Goal: Transaction & Acquisition: Download file/media

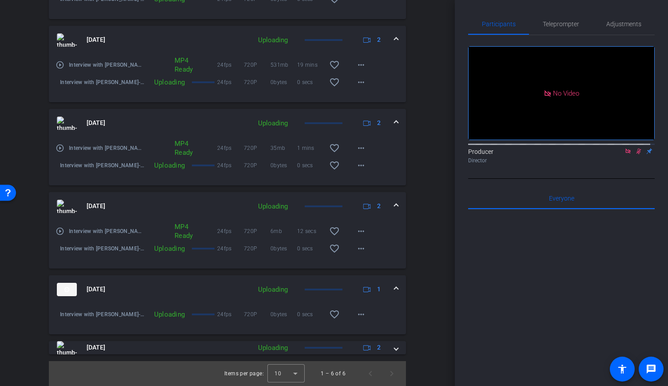
scroll to position [361, 0]
click at [362, 315] on mat-icon "more_horiz" at bounding box center [361, 314] width 11 height 11
click at [419, 308] on div at bounding box center [334, 193] width 668 height 386
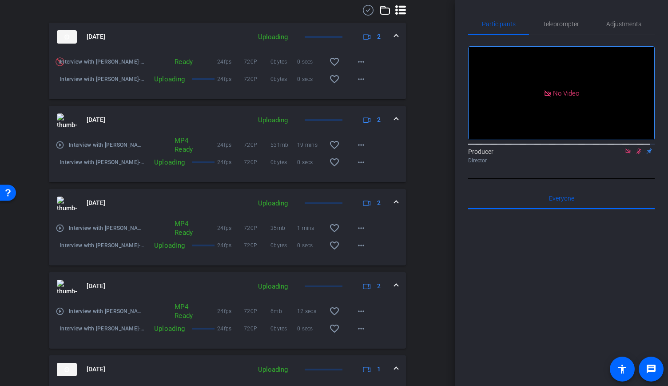
scroll to position [272, 0]
click at [61, 234] on mat-icon "play_circle_outline" at bounding box center [60, 229] width 9 height 9
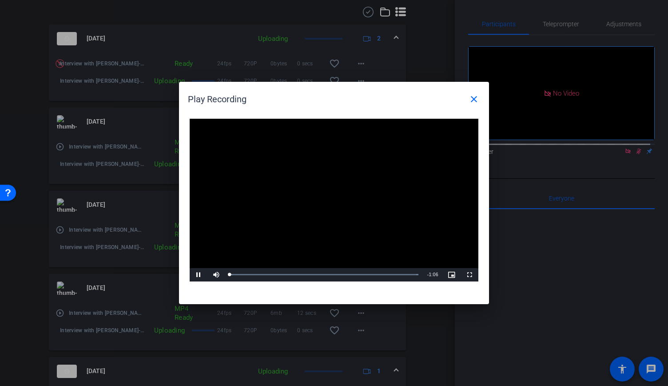
click at [339, 211] on video "Video Player" at bounding box center [334, 200] width 289 height 163
click at [273, 273] on div "Loaded : 100.00% 0:15 0:00" at bounding box center [324, 274] width 189 height 2
click at [198, 274] on span "Video Player" at bounding box center [199, 274] width 18 height 0
click at [244, 275] on div "Loaded : 100.00% 0:05 0:16" at bounding box center [324, 274] width 189 height 2
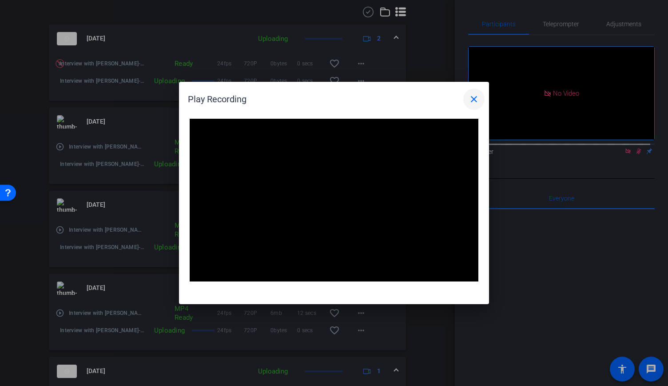
click at [473, 98] on mat-icon "close" at bounding box center [474, 99] width 11 height 11
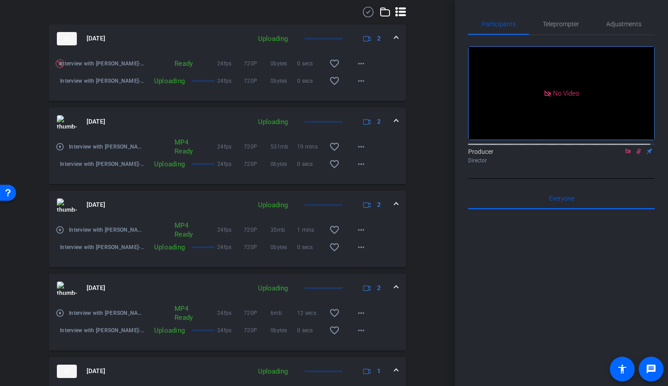
click at [59, 151] on mat-icon "play_circle_outline" at bounding box center [60, 146] width 9 height 9
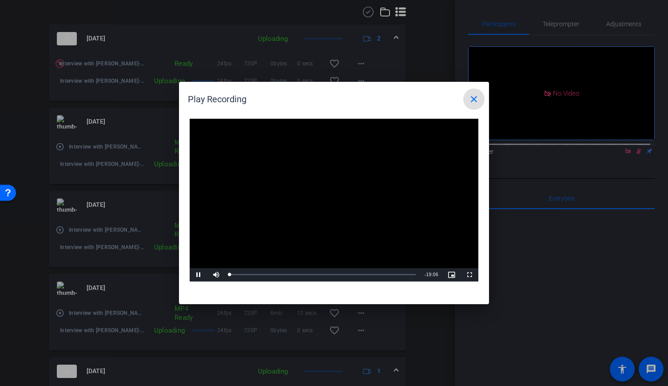
click at [336, 192] on video "Video Player" at bounding box center [334, 200] width 289 height 163
click at [195, 274] on span "Video Player" at bounding box center [199, 274] width 18 height 0
click at [247, 276] on div "Loaded : 4.77% 01:41 00:00" at bounding box center [322, 274] width 195 height 13
click at [279, 274] on div "Loaded : 14.90% 02:53 03:47" at bounding box center [323, 274] width 186 height 2
click at [237, 277] on div "Loaded : 26.90% 00:49 03:47" at bounding box center [322, 274] width 195 height 13
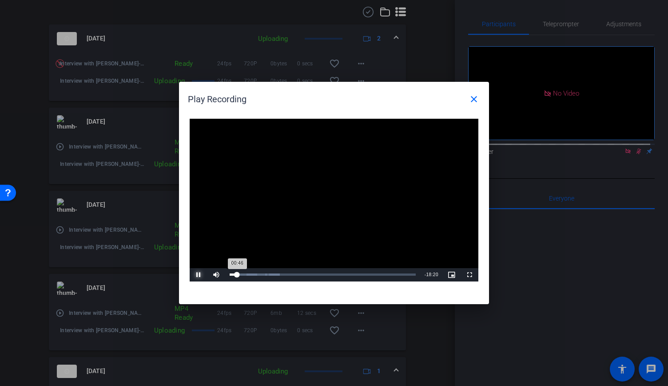
click at [234, 275] on div "00:46" at bounding box center [234, 274] width 8 height 2
click at [299, 275] on div "07:09" at bounding box center [299, 274] width 0 height 2
click at [337, 278] on div "Loaded : 46.31% 10:08 07:10" at bounding box center [322, 274] width 195 height 13
click at [355, 277] on div "Loaded : 66.17% 12:41 12:40" at bounding box center [324, 274] width 198 height 13
click at [376, 276] on div "Loaded : 78.67% 14:47 12:41" at bounding box center [324, 274] width 198 height 13
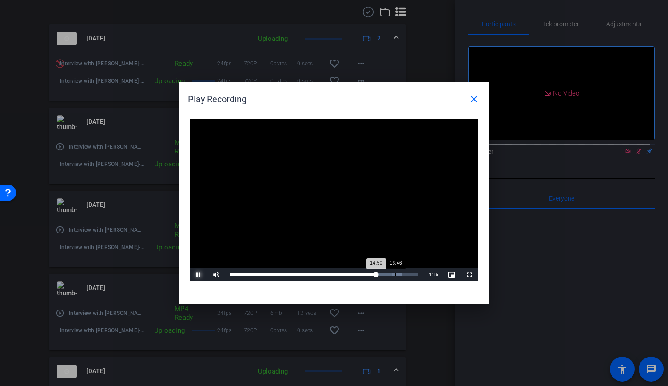
click at [394, 275] on div "Progress Bar" at bounding box center [397, 274] width 11 height 2
click at [410, 274] on div "18:15" at bounding box center [410, 274] width 0 height 2
click at [399, 274] on div "18:17" at bounding box center [320, 274] width 180 height 2
click at [390, 274] on div "Loaded : 100.00% 16:11 17:11" at bounding box center [324, 274] width 189 height 2
click at [382, 276] on div "Loaded : 100.00% 15:22 16:12" at bounding box center [324, 274] width 198 height 13
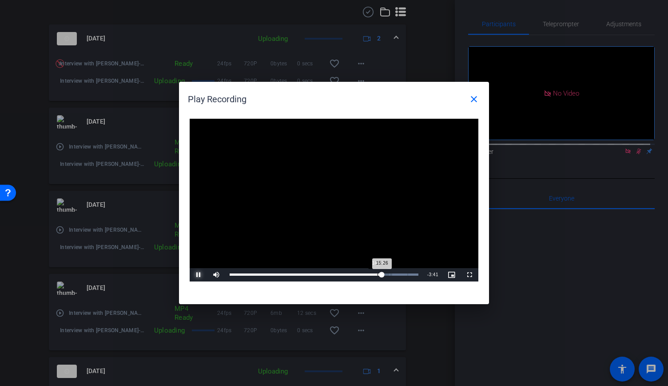
click at [378, 276] on div "Loaded : 100.00% 14:58 15:26" at bounding box center [324, 274] width 198 height 13
click at [370, 276] on div "Loaded : 100.00% 14:17 14:58" at bounding box center [324, 274] width 198 height 13
click at [362, 275] on div "Loaded : 100.00% 13:15 14:18" at bounding box center [324, 274] width 189 height 2
click at [354, 274] on div "Loaded : 100.00% 12:35 13:24" at bounding box center [324, 274] width 189 height 2
click at [349, 274] on div "12:03" at bounding box center [349, 274] width 0 height 2
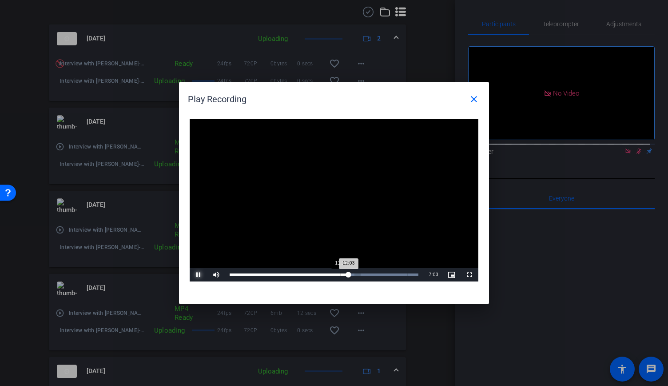
click at [340, 274] on div "12:03" at bounding box center [289, 274] width 119 height 2
click at [335, 274] on div "11:12" at bounding box center [285, 274] width 111 height 2
click at [330, 274] on div "10:39" at bounding box center [282, 274] width 105 height 2
click at [327, 275] on div "10:15" at bounding box center [280, 274] width 101 height 2
click at [322, 274] on div "Loaded : 100.00% 09:18 09:51" at bounding box center [324, 274] width 189 height 2
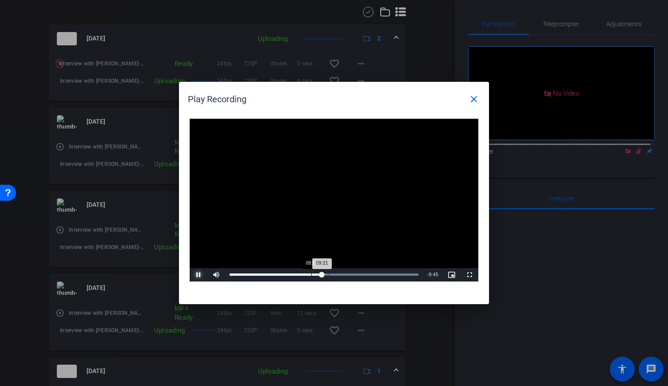
click at [309, 274] on div "Loaded : 100.00% 08:16 09:21" at bounding box center [324, 274] width 189 height 2
click at [296, 275] on div "06:58" at bounding box center [264, 274] width 68 height 2
drag, startPoint x: 291, startPoint y: 275, endPoint x: 228, endPoint y: 274, distance: 63.5
click at [228, 274] on div "Loaded : 100.00% 00:00 00:00" at bounding box center [322, 274] width 195 height 13
click at [234, 274] on div "Loaded : 100.00% 00:24 00:03" at bounding box center [323, 274] width 186 height 2
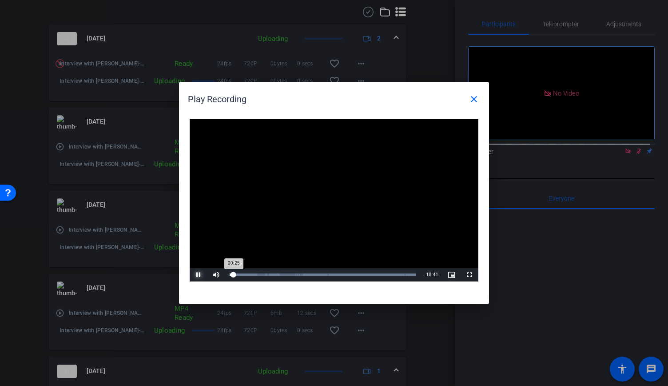
click at [234, 273] on div "00:25" at bounding box center [232, 274] width 4 height 2
click at [290, 275] on div "Loaded : 100.00% 06:23 00:40" at bounding box center [323, 274] width 186 height 2
click at [285, 277] on div "Loaded : 100.00% 05:42 06:17" at bounding box center [322, 274] width 195 height 13
click at [285, 274] on div "05:42" at bounding box center [258, 274] width 56 height 2
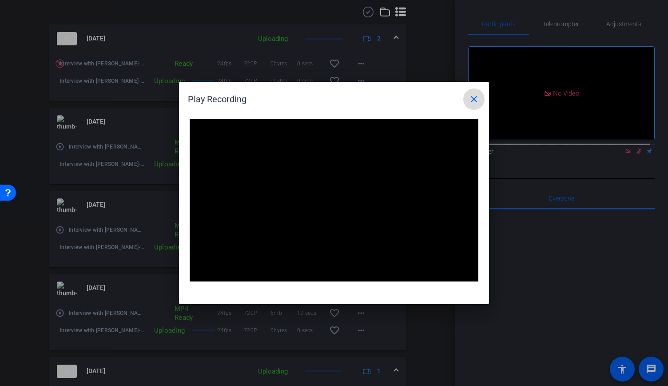
click at [468, 99] on span at bounding box center [473, 98] width 21 height 21
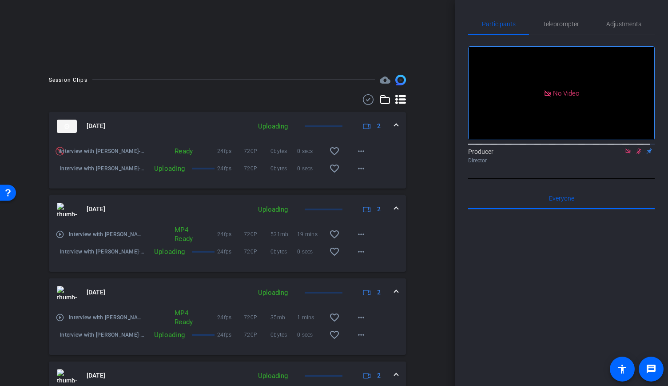
scroll to position [183, 0]
click at [356, 158] on mat-icon "more_horiz" at bounding box center [361, 152] width 11 height 11
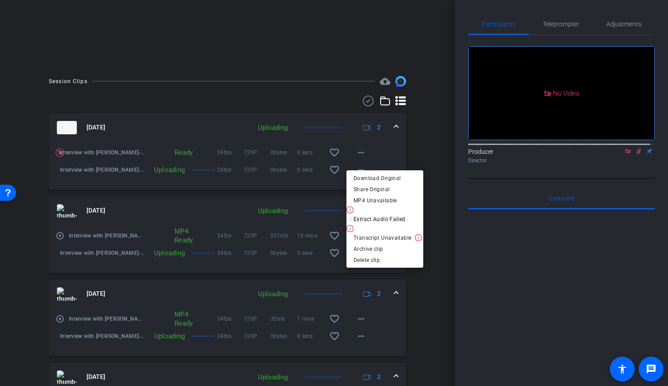
click at [405, 218] on span "Extract Audio Failed" at bounding box center [377, 219] width 62 height 6
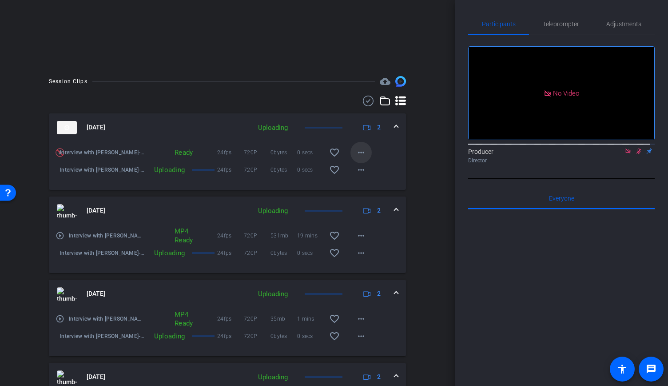
click at [363, 160] on span at bounding box center [360, 152] width 21 height 21
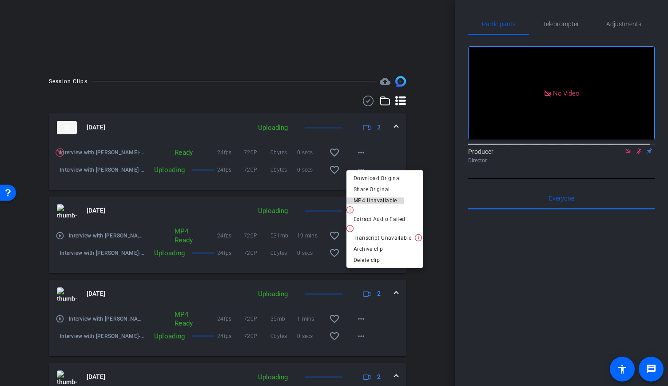
click at [383, 199] on span "MP4 Unavailable" at bounding box center [376, 200] width 44 height 6
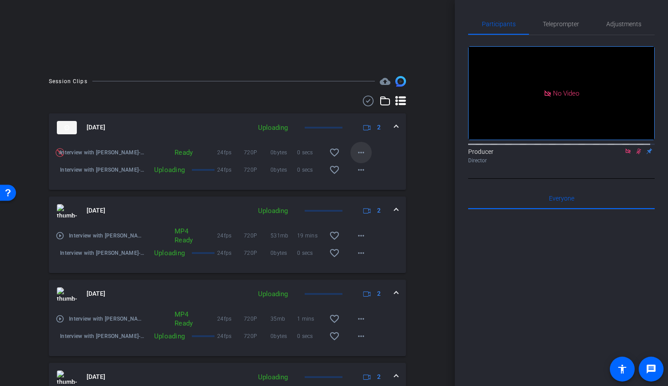
click at [357, 158] on mat-icon "more_horiz" at bounding box center [361, 152] width 11 height 11
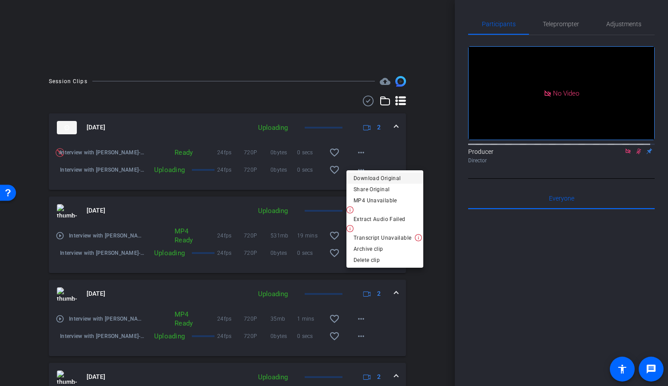
click at [384, 179] on span "Download Original" at bounding box center [385, 177] width 63 height 11
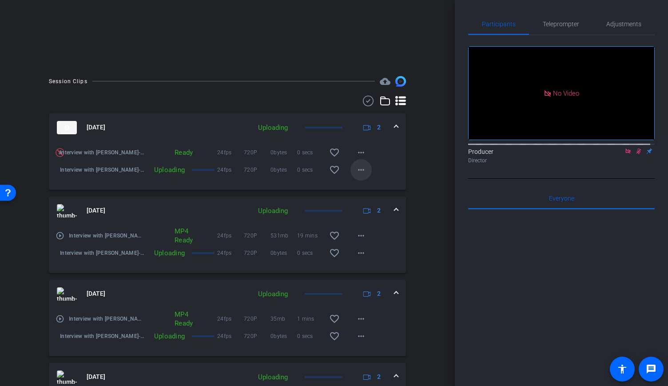
click at [362, 175] on mat-icon "more_horiz" at bounding box center [361, 169] width 11 height 11
click at [401, 226] on div at bounding box center [334, 193] width 668 height 386
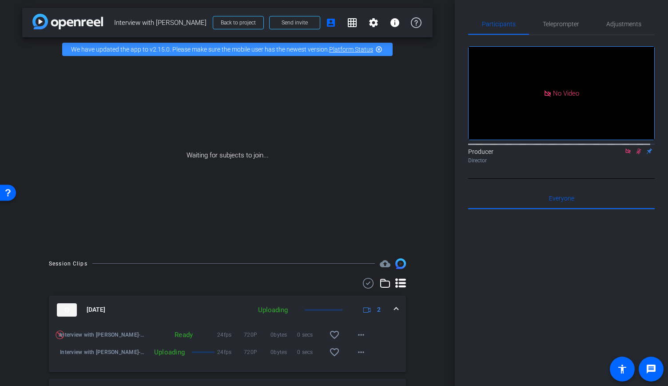
scroll to position [0, 0]
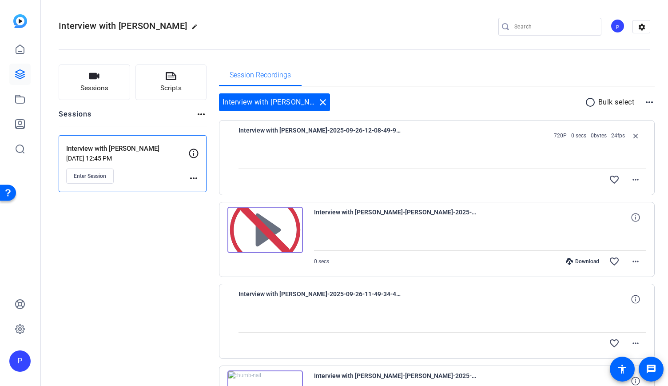
click at [355, 56] on openreel-divider-bar at bounding box center [355, 46] width 592 height 27
click at [21, 80] on link at bounding box center [19, 74] width 21 height 21
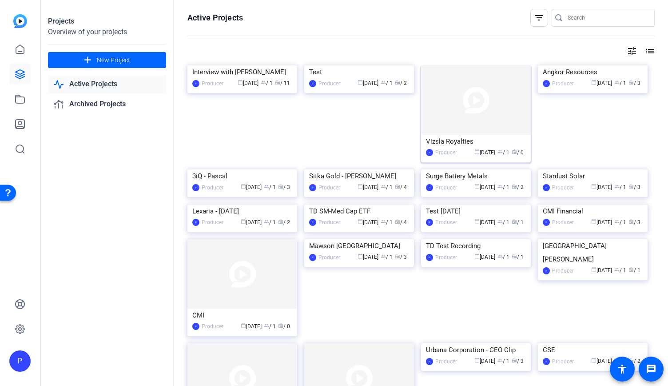
click at [483, 115] on img at bounding box center [476, 99] width 110 height 69
click at [575, 65] on img at bounding box center [593, 65] width 110 height 0
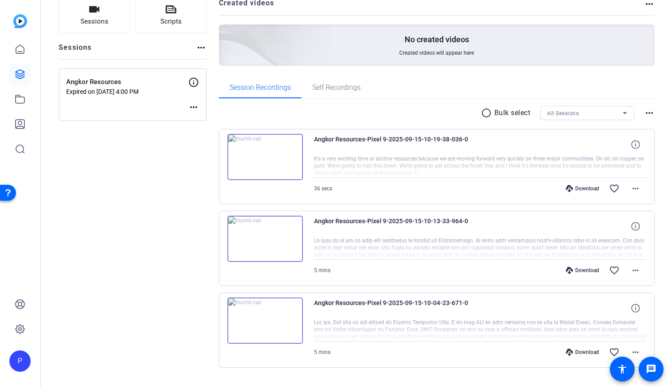
scroll to position [86, 0]
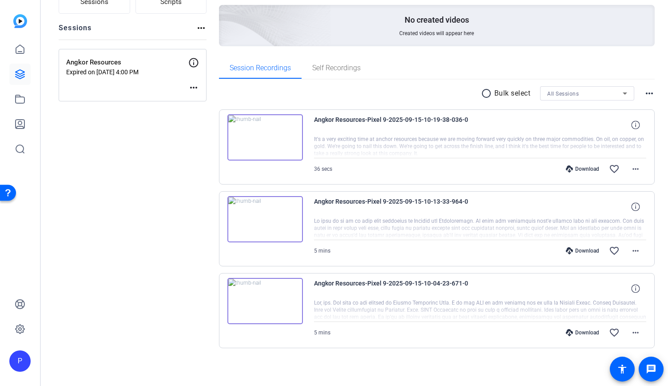
click at [263, 217] on img at bounding box center [265, 219] width 76 height 46
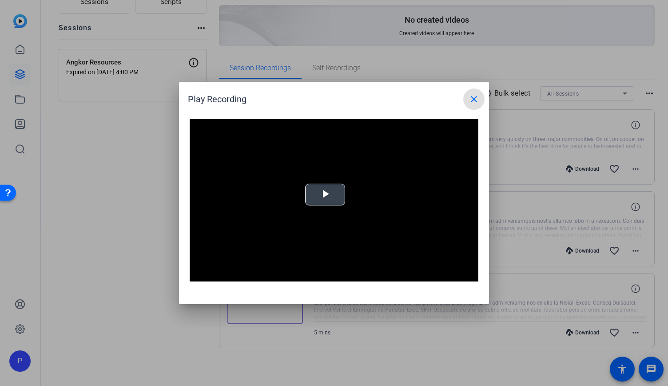
click at [333, 194] on div "Video Player is loading. Play Video Play Mute Current Time 0:00 / Duration -:- …" at bounding box center [334, 200] width 289 height 163
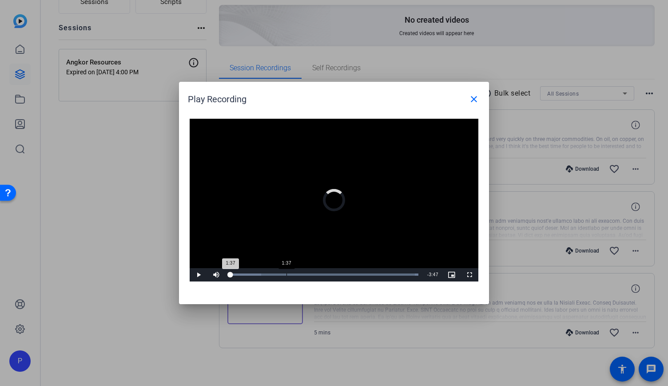
click at [286, 271] on div "Loaded : 100.00% 1:37 1:37" at bounding box center [324, 274] width 198 height 13
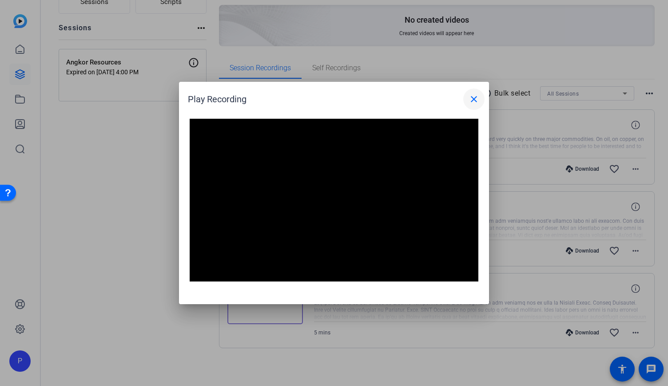
click at [471, 97] on mat-icon "close" at bounding box center [474, 99] width 11 height 11
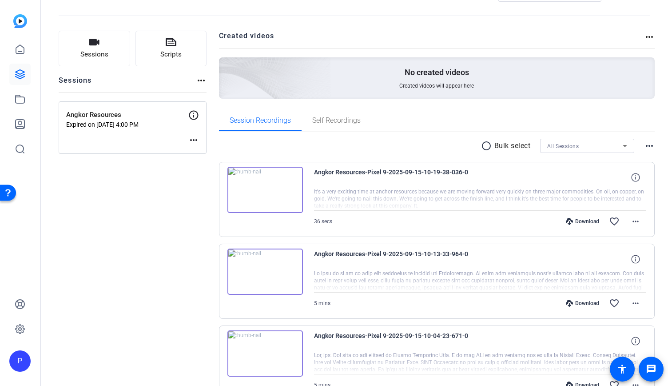
scroll to position [0, 0]
